Goal: Use online tool/utility

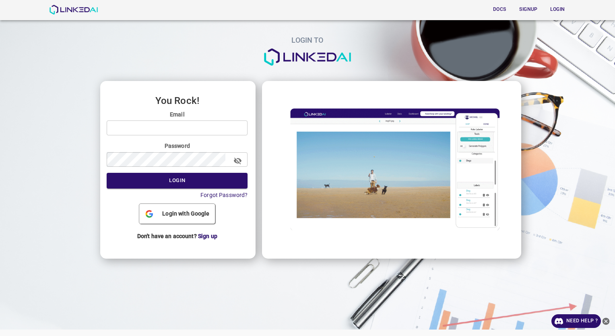
click at [186, 218] on div "Login with Google" at bounding box center [177, 214] width 76 height 20
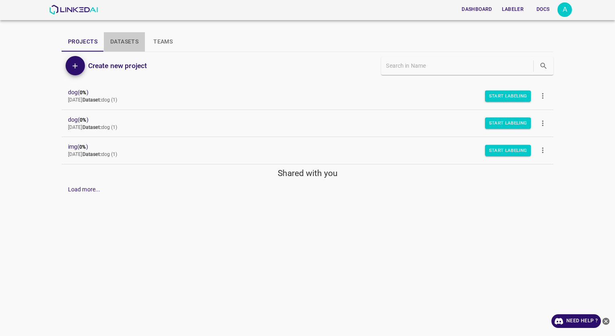
click at [128, 39] on button "Datasets" at bounding box center [124, 41] width 41 height 19
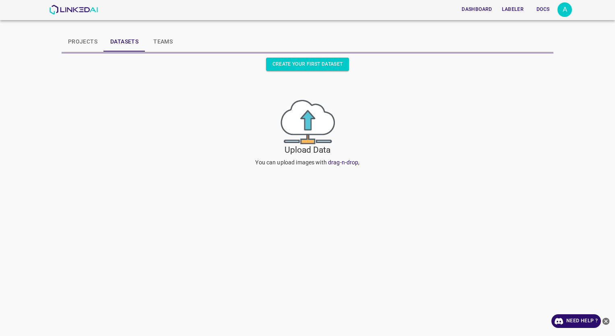
click at [83, 41] on button "Projects" at bounding box center [83, 41] width 42 height 19
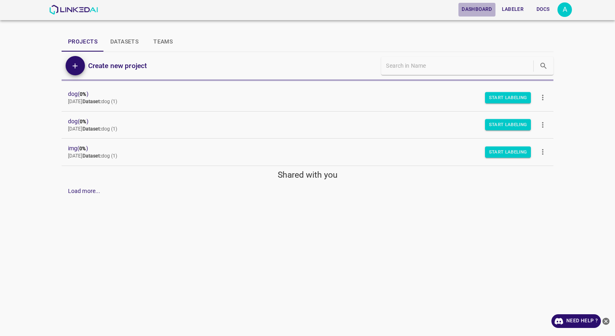
click at [472, 12] on button "Dashboard" at bounding box center [477, 9] width 37 height 13
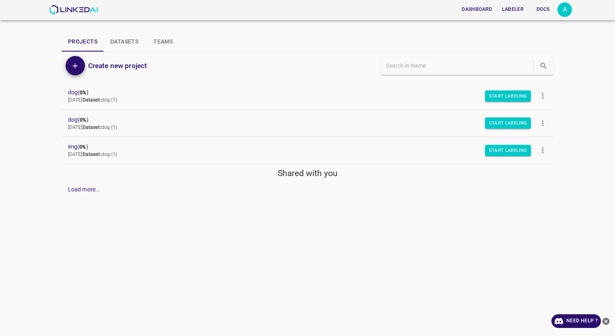
click at [120, 39] on button "Datasets" at bounding box center [124, 41] width 41 height 19
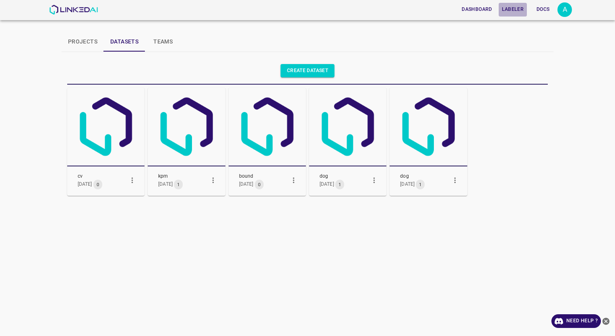
click at [515, 7] on button "Labeler" at bounding box center [513, 9] width 28 height 13
